Goal: Communication & Community: Answer question/provide support

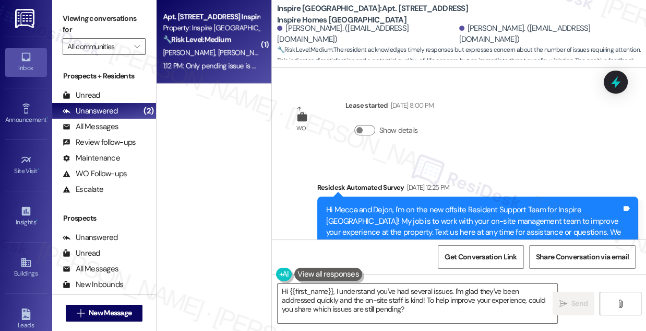
scroll to position [2468, 0]
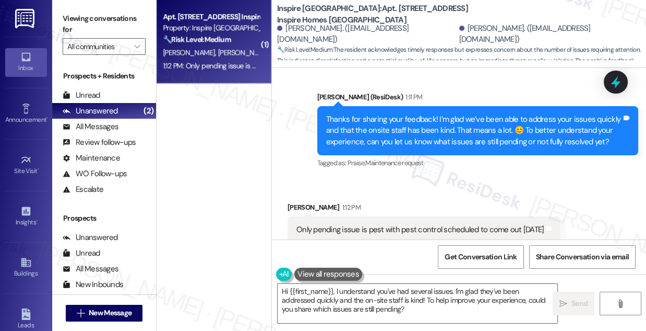
click at [387, 224] on div "Only pending issue is pest with pest control scheduled to come out [DATE]" at bounding box center [421, 229] width 248 height 11
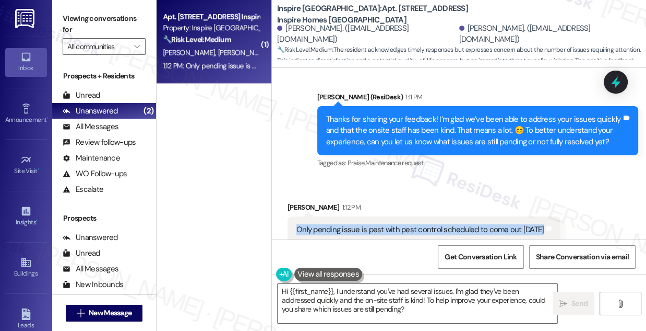
click at [387, 224] on div "Only pending issue is pest with pest control scheduled to come out [DATE]" at bounding box center [421, 229] width 248 height 11
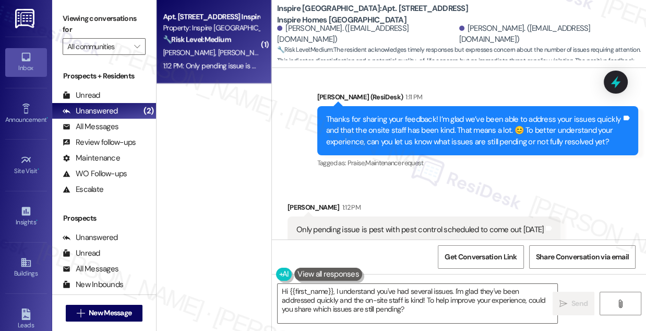
click at [438, 178] on div "Received via SMS [PERSON_NAME] 1:12 PM Only pending issue is pest with pest con…" at bounding box center [459, 214] width 374 height 73
click at [416, 115] on div "Thanks for sharing your feedback! I’m glad we’ve been able to address your issu…" at bounding box center [474, 130] width 296 height 33
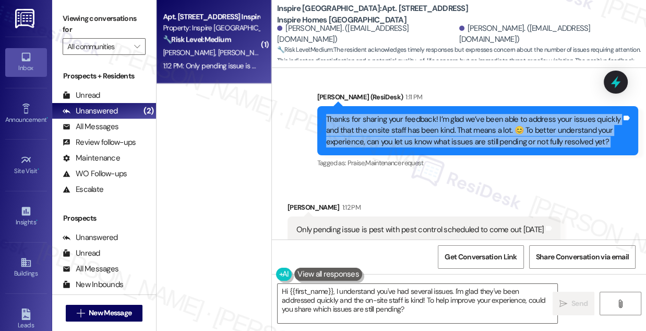
click at [416, 115] on div "Thanks for sharing your feedback! I’m glad we’ve been able to address your issu…" at bounding box center [474, 130] width 296 height 33
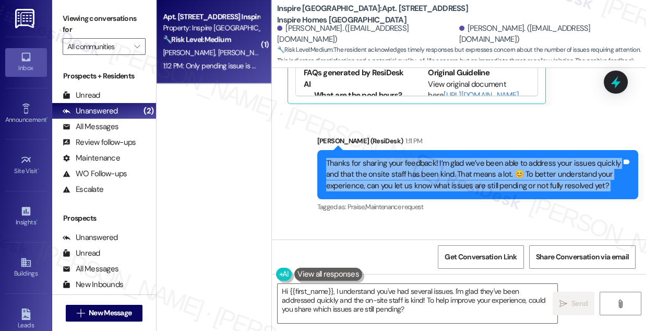
scroll to position [2468, 0]
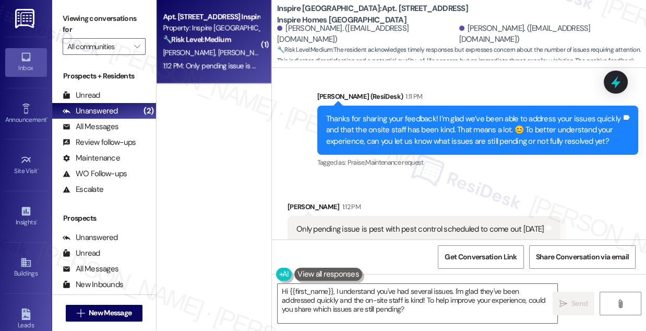
click at [411, 223] on div "Only pending issue is pest with pest control scheduled to come out [DATE]" at bounding box center [421, 228] width 248 height 11
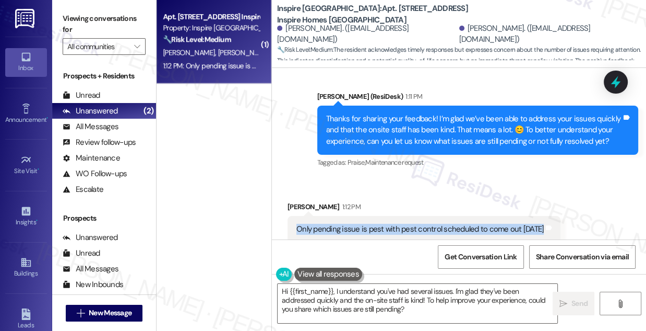
click at [411, 223] on div "Only pending issue is pest with pest control scheduled to come out [DATE]" at bounding box center [421, 228] width 248 height 11
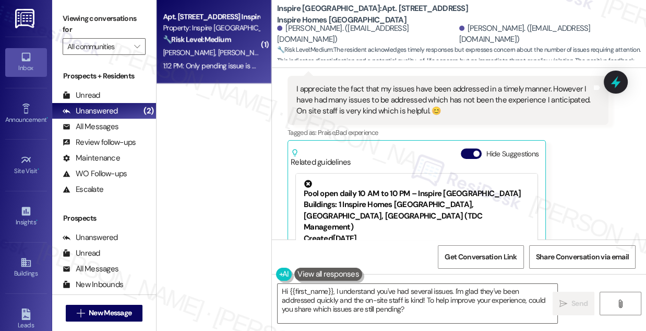
scroll to position [2183, 0]
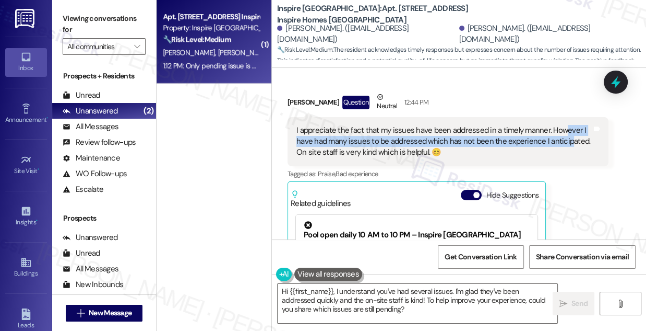
drag, startPoint x: 559, startPoint y: 118, endPoint x: 568, endPoint y: 133, distance: 17.6
click at [568, 133] on div "I appreciate the fact that my issues have been addressed in a timely manner. Ho…" at bounding box center [445, 141] width 296 height 33
click at [536, 135] on div "I appreciate the fact that my issues have been addressed in a timely manner. Ho…" at bounding box center [445, 141] width 296 height 33
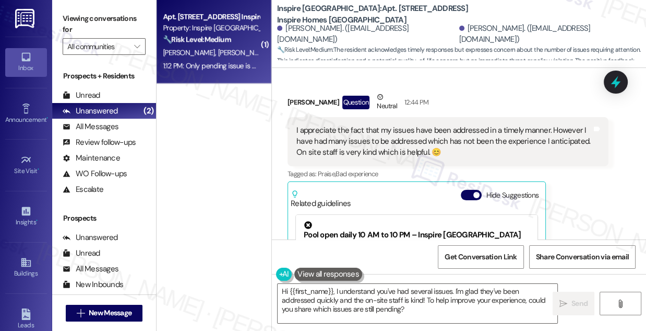
click at [547, 125] on div "I appreciate the fact that my issues have been addressed in a timely manner. Ho…" at bounding box center [445, 141] width 296 height 33
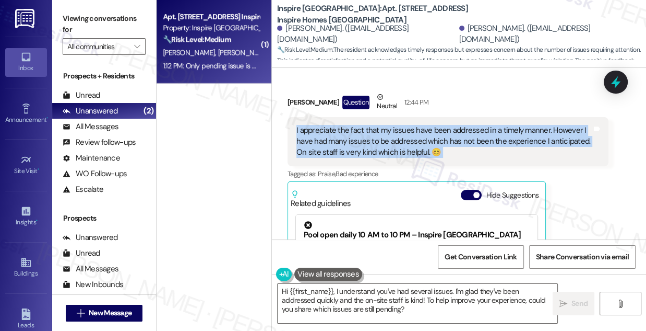
click at [547, 125] on div "I appreciate the fact that my issues have been addressed in a timely manner. Ho…" at bounding box center [445, 141] width 296 height 33
click at [411, 128] on div "I appreciate the fact that my issues have been addressed in a timely manner. Ho…" at bounding box center [445, 141] width 296 height 33
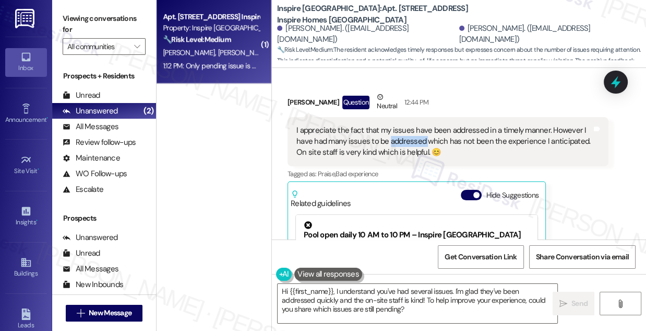
click at [411, 128] on div "I appreciate the fact that my issues have been addressed in a timely manner. Ho…" at bounding box center [445, 141] width 296 height 33
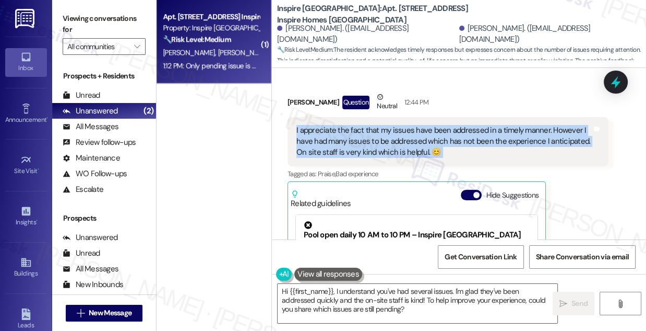
click at [411, 128] on div "I appreciate the fact that my issues have been addressed in a timely manner. Ho…" at bounding box center [445, 141] width 296 height 33
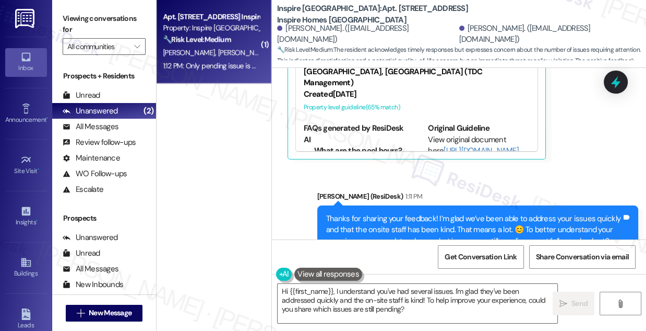
scroll to position [2468, 0]
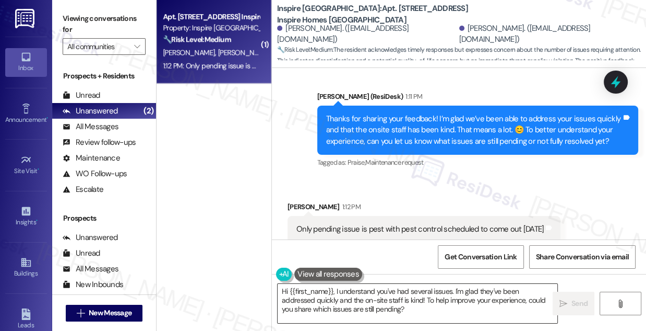
click at [384, 288] on textarea "Hi {{first_name}}, I understand you've had several issues. I'm glad they've bee…" at bounding box center [418, 303] width 280 height 39
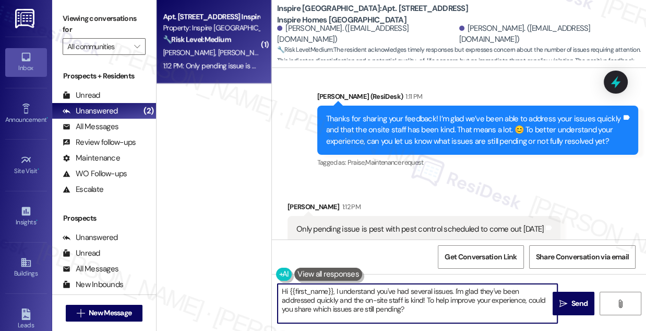
click at [384, 288] on textarea "Hi {{first_name}}, I understand you've had several issues. I'm glad they've bee…" at bounding box center [418, 303] width 280 height 39
click at [441, 296] on textarea "Hi {{first_name}}, I understand you've had several issues. I'm glad they've bee…" at bounding box center [418, 303] width 280 height 39
click at [404, 304] on textarea "Hi {{first_name}}, I understand you've had several issues. I'm glad they've bee…" at bounding box center [418, 303] width 280 height 39
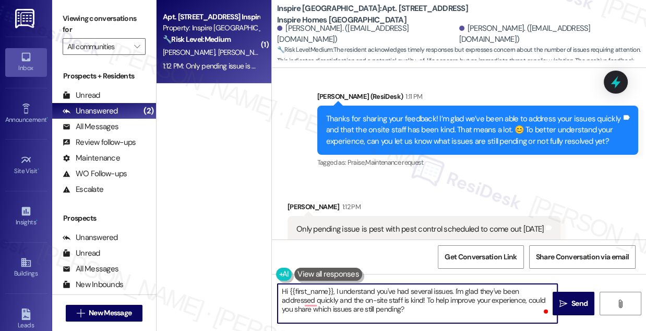
click at [404, 304] on textarea "Hi {{first_name}}, I understand you've had several issues. I'm glad they've bee…" at bounding box center [418, 303] width 280 height 39
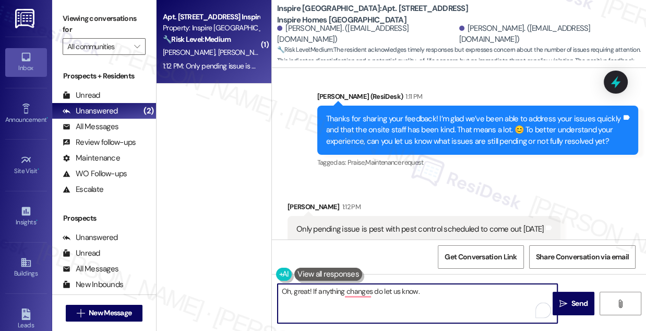
click at [469, 223] on div "Only pending issue is pest with pest control scheduled to come out [DATE]" at bounding box center [421, 228] width 248 height 11
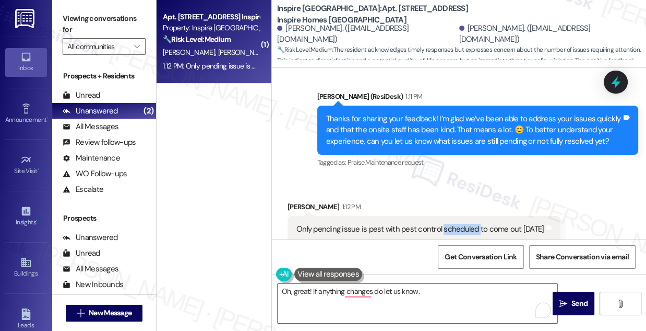
click at [469, 223] on div "Only pending issue is pest with pest control scheduled to come out [DATE]" at bounding box center [421, 228] width 248 height 11
copy div "Only pending issue is pest with pest control scheduled to come out [DATE] Tags …"
click at [101, 14] on label "Viewing conversations for" at bounding box center [104, 24] width 83 height 28
click at [126, 25] on label "Viewing conversations for" at bounding box center [104, 24] width 83 height 28
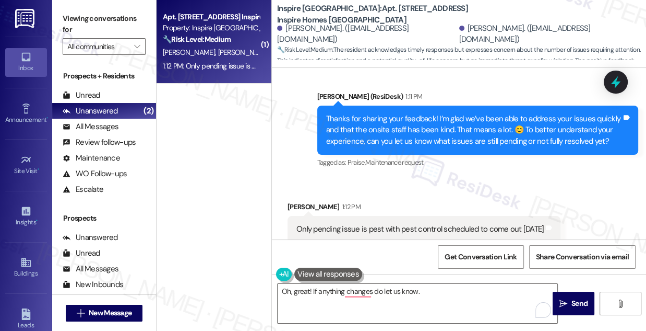
drag, startPoint x: 128, startPoint y: 22, endPoint x: 140, endPoint y: 28, distance: 13.3
click at [128, 22] on label "Viewing conversations for" at bounding box center [104, 24] width 83 height 28
click at [354, 290] on textarea "Oh, great! If anything changes do let us know." at bounding box center [418, 303] width 280 height 39
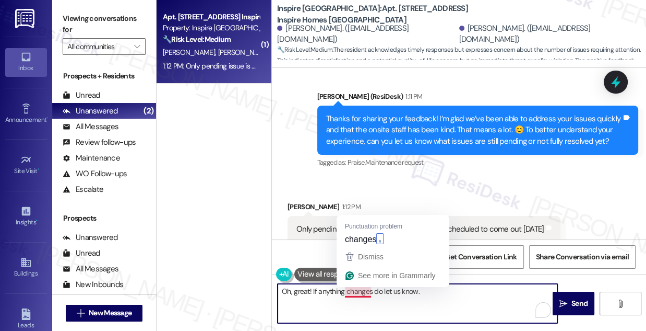
click at [355, 290] on textarea "Oh, great! If anything changes do let us know." at bounding box center [418, 303] width 280 height 39
paste textarea "Got it! 😊 Glad to hear that’s the only thing left. Hopefully, [DATE] pest contr…"
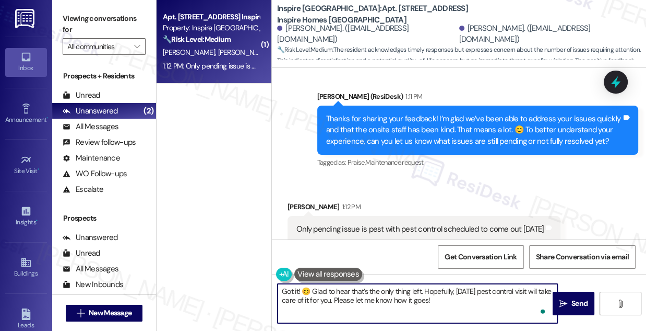
scroll to position [0, 0]
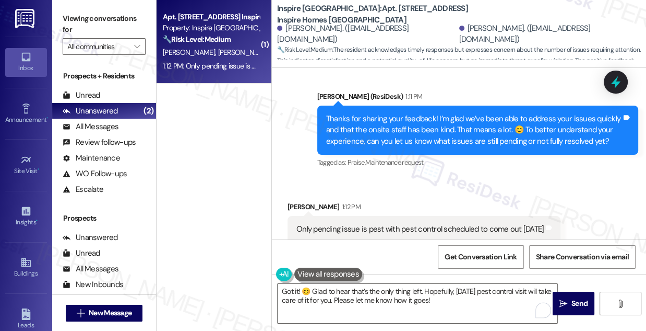
click at [113, 20] on label "Viewing conversations for" at bounding box center [104, 24] width 83 height 28
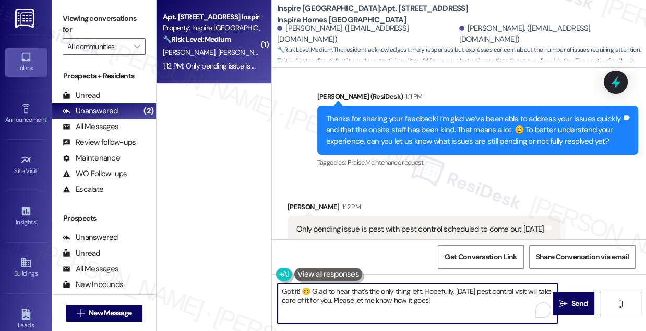
click at [454, 303] on textarea "Got it! 😊 Glad to hear that’s the only thing left. Hopefully, [DATE] pest contr…" at bounding box center [418, 303] width 280 height 39
click at [468, 300] on textarea "Got it! 😊 Glad to hear that’s the only thing left. Hopefully, [DATE] pest contr…" at bounding box center [418, 303] width 280 height 39
drag, startPoint x: 316, startPoint y: 291, endPoint x: 307, endPoint y: 291, distance: 8.9
click at [307, 291] on textarea "Got it! 😊 Glad to hear that’s the only thing left. Hopefully, [DATE] pest contr…" at bounding box center [418, 303] width 280 height 39
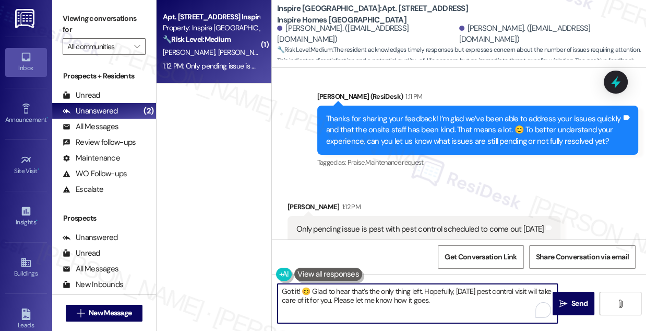
click at [311, 291] on textarea "Got it! 😊 Glad to hear that’s the only thing left. Hopefully, [DATE] pest contr…" at bounding box center [418, 303] width 280 height 39
click at [475, 299] on textarea "Got it! Glad to hear that’s the only thing left. Hopefully, [DATE] pest control…" at bounding box center [418, 303] width 280 height 39
type textarea "Got it! Glad to hear that’s the only thing left. Hopefully, [DATE] pest control…"
click at [558, 300] on span " Send" at bounding box center [574, 303] width 33 height 11
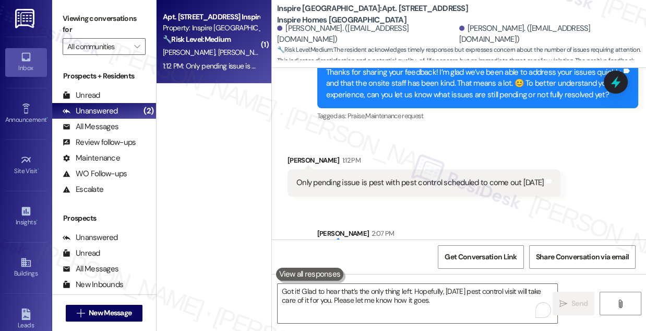
scroll to position [2552, 0]
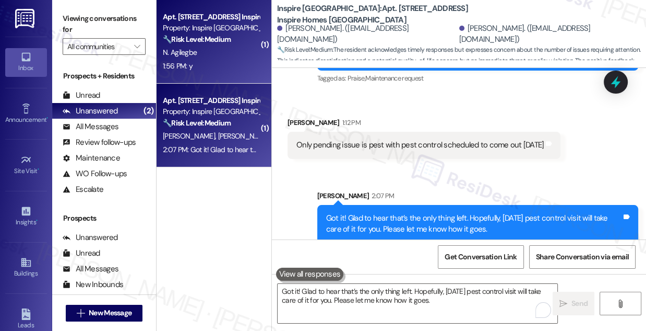
click at [222, 52] on div "N. Agilegbe" at bounding box center [211, 52] width 99 height 13
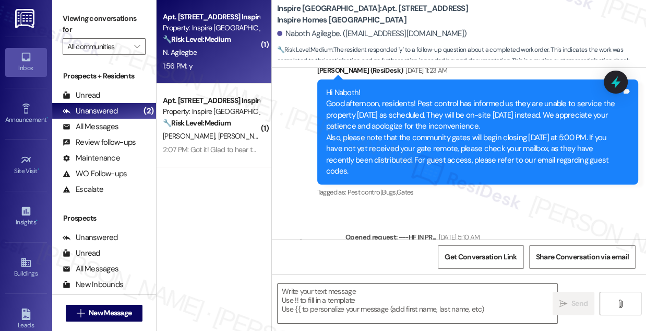
type textarea "Fetching suggested responses. Please feel free to read through the conversation…"
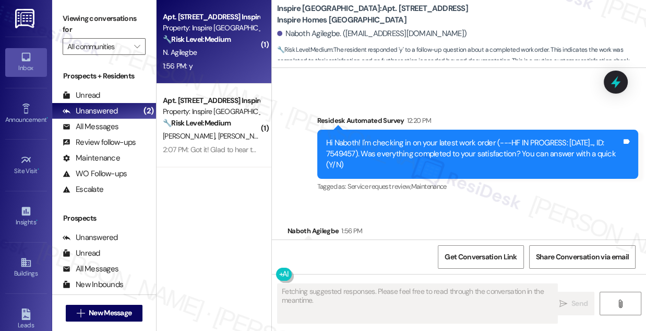
scroll to position [583, 0]
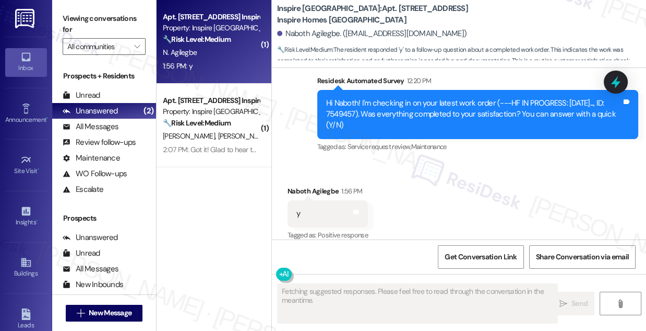
click at [448, 104] on div "Hi Naboth! I'm checking in on your latest work order (---HF IN PROGRESS: [DATE]…" at bounding box center [474, 114] width 296 height 33
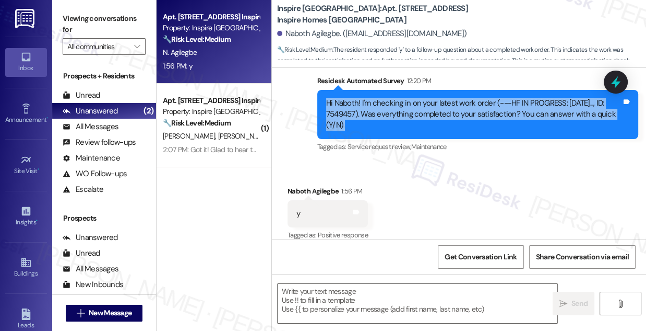
click at [448, 104] on div "Hi Naboth! I'm checking in on your latest work order (---HF IN PROGRESS: [DATE]…" at bounding box center [474, 114] width 296 height 33
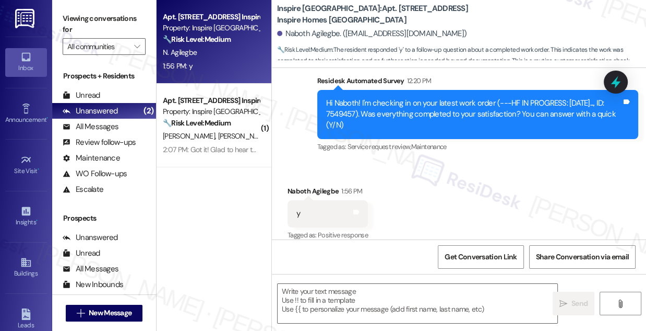
drag, startPoint x: 127, startPoint y: 18, endPoint x: 134, endPoint y: 19, distance: 7.4
click at [127, 18] on label "Viewing conversations for" at bounding box center [104, 24] width 83 height 28
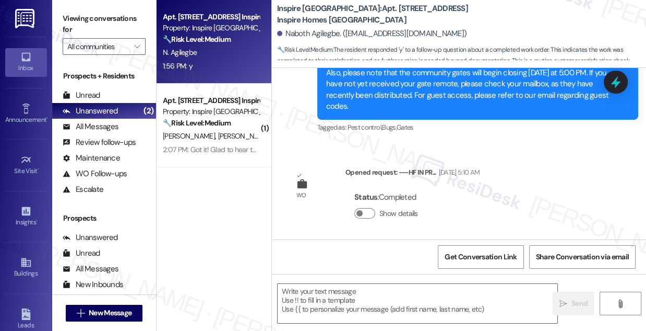
scroll to position [583, 0]
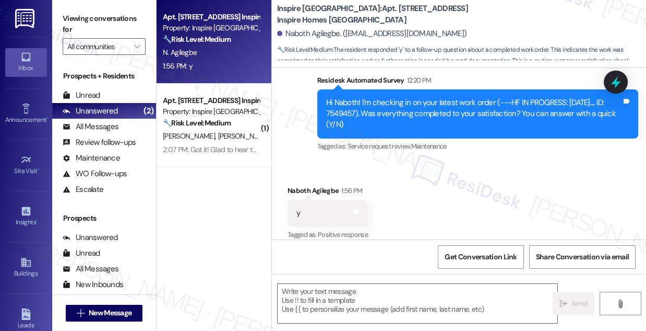
click at [84, 15] on label "Viewing conversations for" at bounding box center [104, 24] width 83 height 28
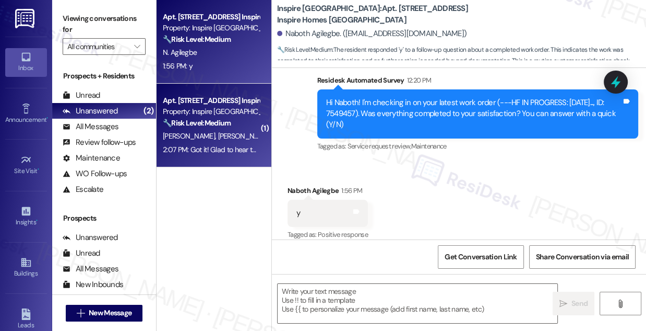
click at [192, 126] on strong "🔧 Risk Level: Medium" at bounding box center [197, 122] width 68 height 9
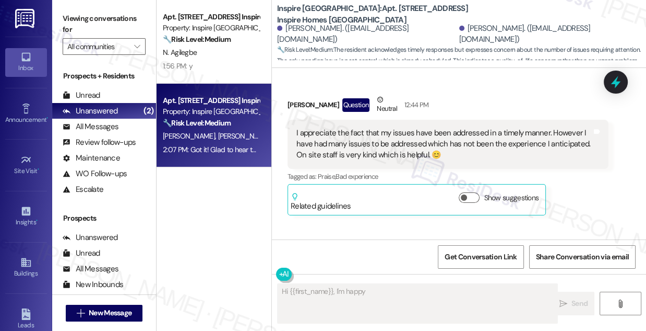
scroll to position [2066, 0]
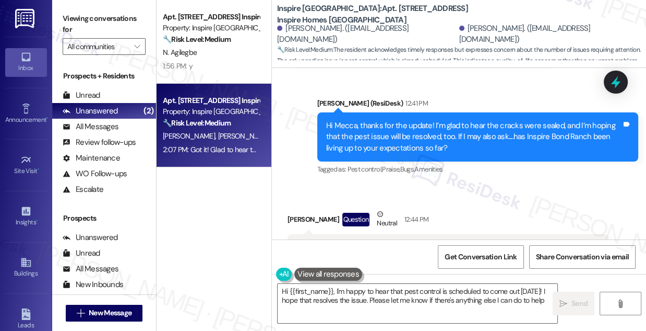
type textarea "Hi {{first_name}}, I'm happy to hear that pest control is scheduled to come out…"
click at [435, 135] on div "Hi Mecca, thanks for the update! I’m glad to hear the cracks were sealed, and I…" at bounding box center [474, 136] width 296 height 33
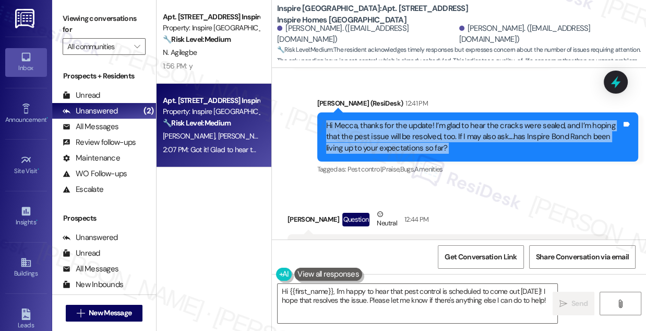
click at [435, 135] on div "Hi Mecca, thanks for the update! I’m glad to hear the cracks were sealed, and I…" at bounding box center [474, 136] width 296 height 33
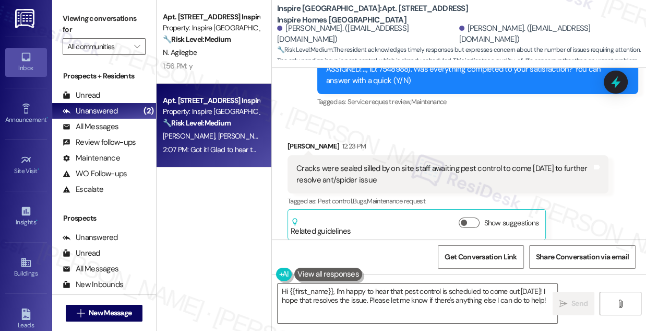
scroll to position [1876, 0]
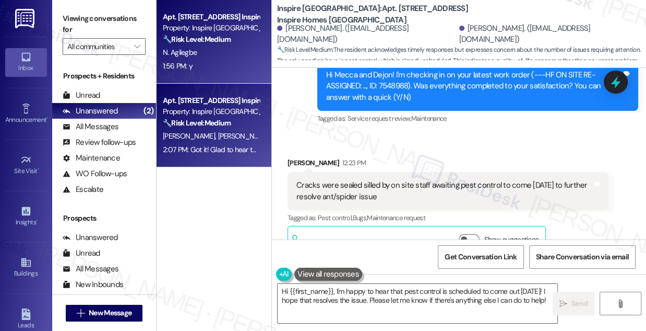
click at [199, 60] on div "1:56 PM: y 1:56 PM: y" at bounding box center [211, 66] width 99 height 13
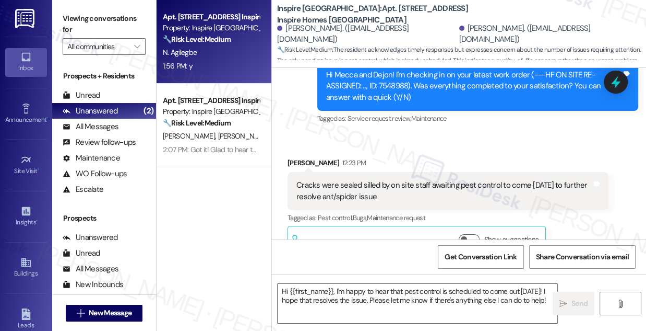
type textarea "Fetching suggested responses. Please feel free to read through the conversation…"
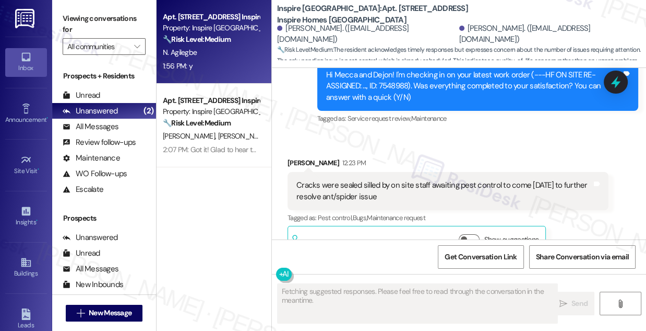
scroll to position [583, 0]
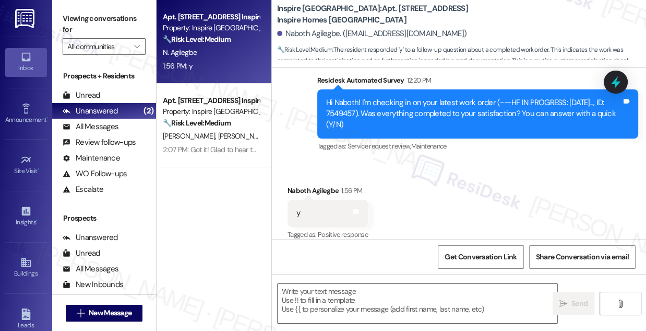
click at [107, 14] on label "Viewing conversations for" at bounding box center [104, 24] width 83 height 28
click at [378, 301] on textarea at bounding box center [418, 303] width 280 height 39
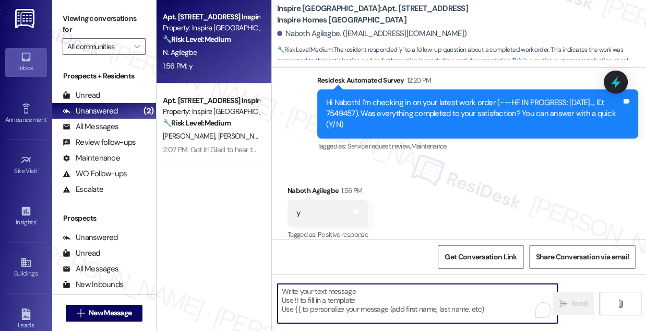
paste textarea "Hi {{first_name}}! I'm glad to hear that the latest work order was completed to…"
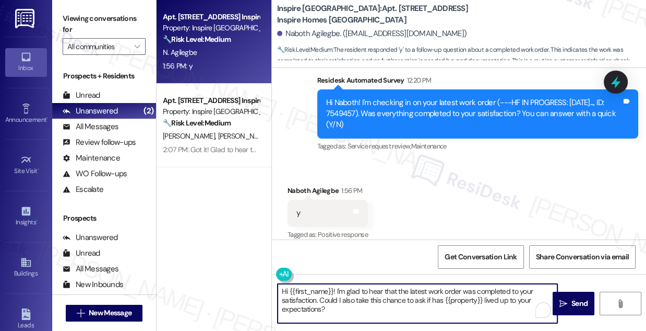
type textarea "Hi {{first_name}}! I'm glad to hear that the latest work order was completed to…"
click at [299, 185] on div "Naboth Agilegbe 1:56 PM" at bounding box center [328, 192] width 80 height 15
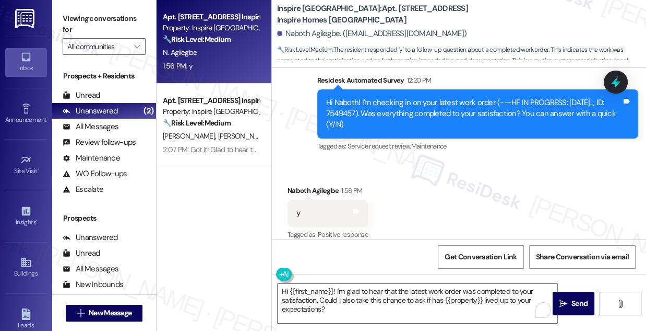
click at [299, 185] on div "Naboth Agilegbe 1:56 PM" at bounding box center [328, 192] width 80 height 15
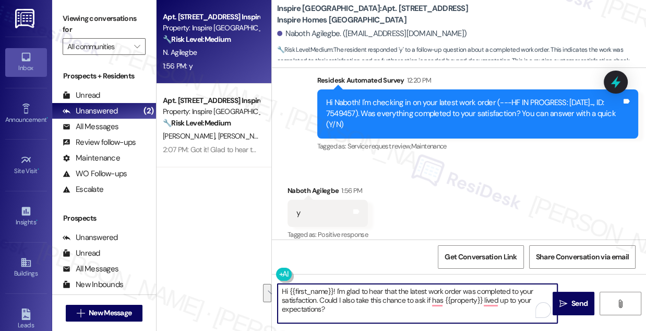
drag, startPoint x: 352, startPoint y: 293, endPoint x: 479, endPoint y: 296, distance: 126.9
click at [479, 296] on textarea "Hi {{first_name}}! I'm glad to hear that the latest work order was completed to…" at bounding box center [418, 303] width 280 height 39
click at [398, 300] on textarea "Hi {{first_name}}! I'm glad to hear that the latest work order was completed to…" at bounding box center [418, 303] width 280 height 39
drag, startPoint x: 336, startPoint y: 302, endPoint x: 434, endPoint y: 313, distance: 98.8
click at [434, 313] on textarea "Hi {{first_name}}! I'm glad to hear that the latest work order was completed to…" at bounding box center [418, 303] width 280 height 39
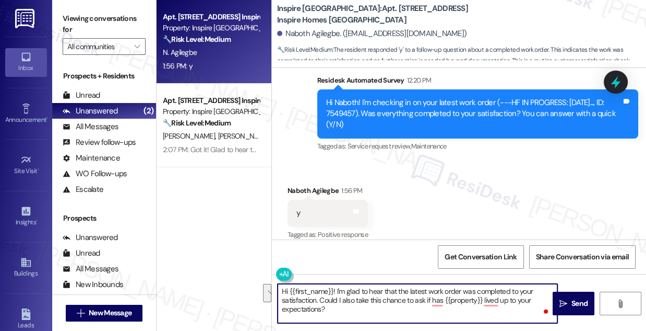
click at [434, 313] on textarea "Hi {{first_name}}! I'm glad to hear that the latest work order was completed to…" at bounding box center [418, 303] width 280 height 39
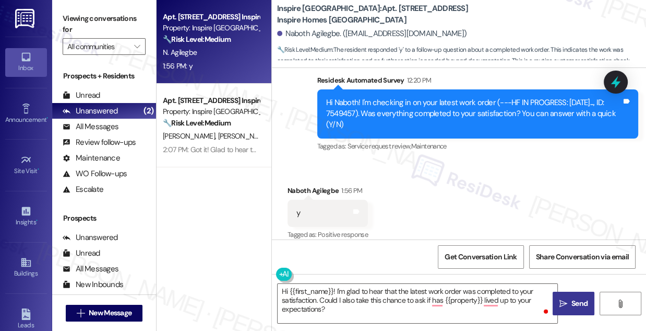
click at [570, 296] on button " Send" at bounding box center [574, 302] width 42 height 23
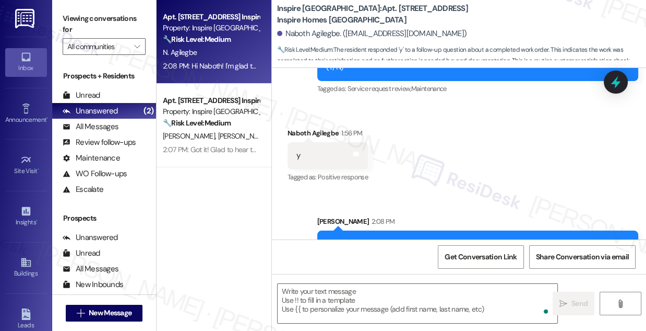
scroll to position [678, 0]
